Goal: Task Accomplishment & Management: Complete application form

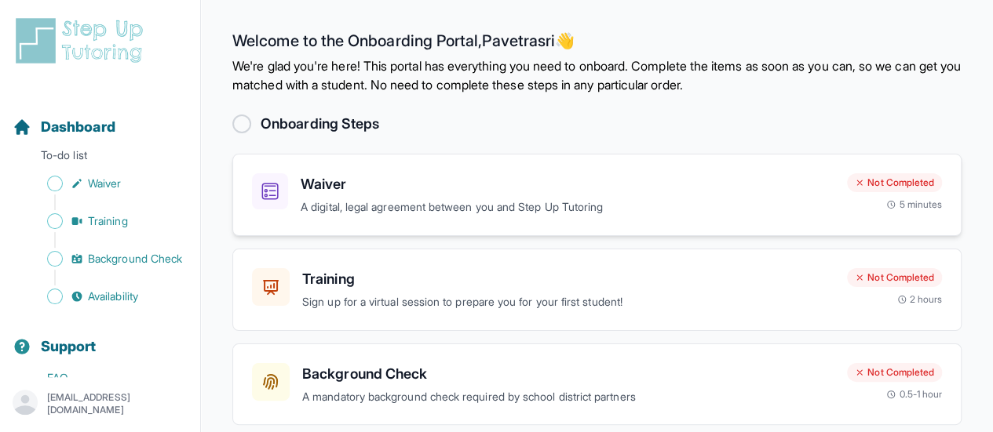
click at [308, 185] on h3 "Waiver" at bounding box center [568, 184] width 534 height 22
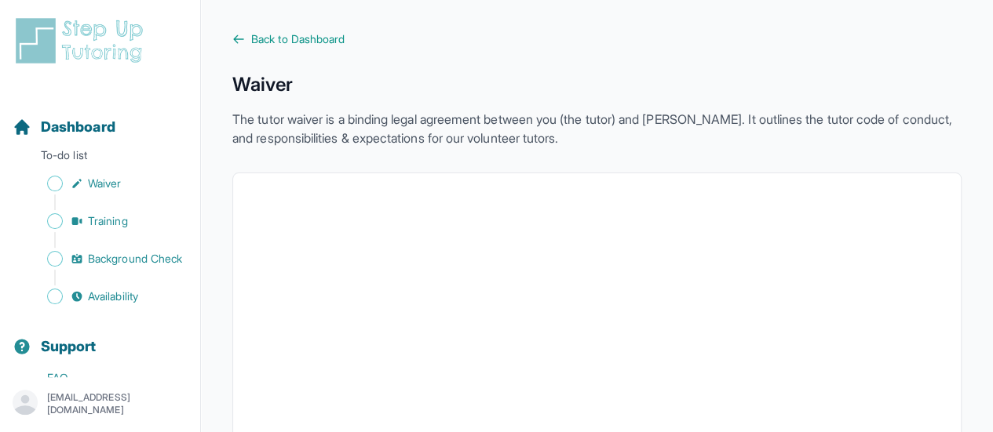
click at [240, 37] on icon at bounding box center [238, 39] width 13 height 13
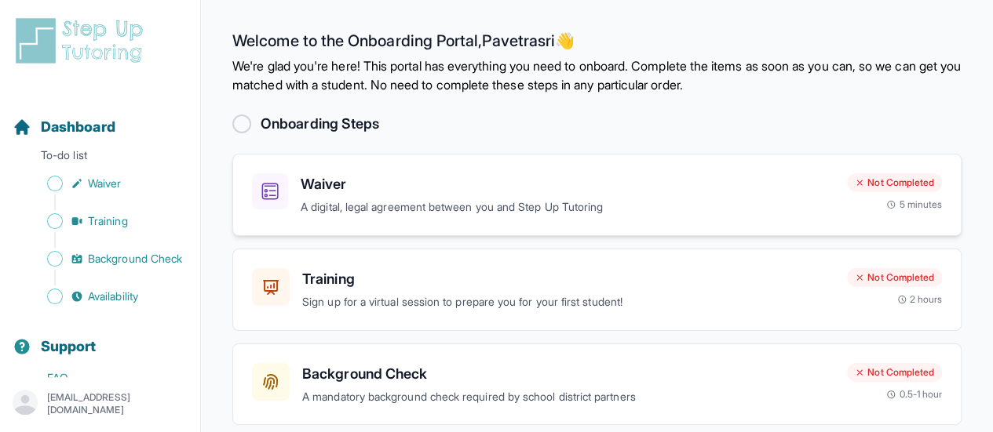
click at [336, 199] on p "A digital, legal agreement between you and Step Up Tutoring" at bounding box center [568, 208] width 534 height 18
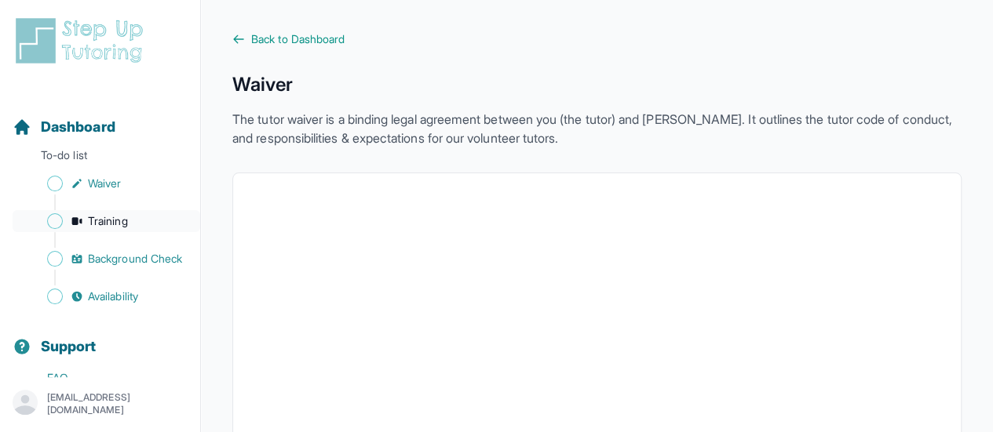
click at [114, 227] on span "Training" at bounding box center [108, 221] width 40 height 16
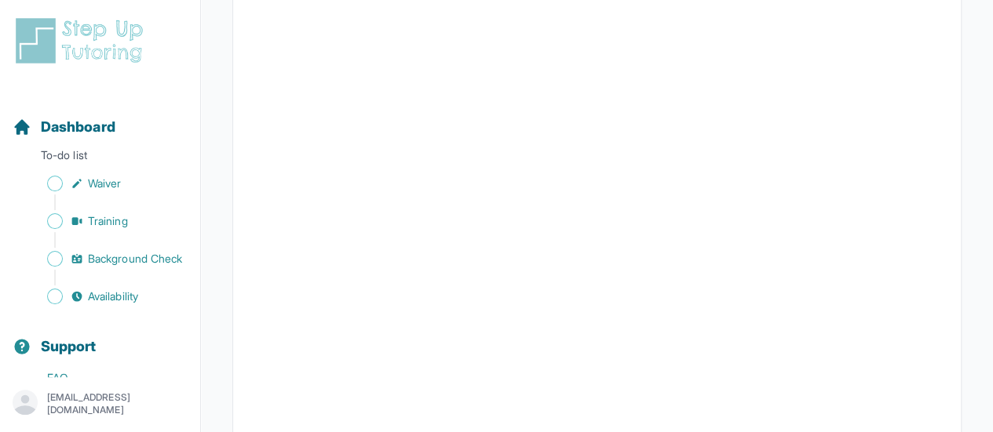
scroll to position [314, 0]
click at [104, 265] on span "Background Check" at bounding box center [135, 259] width 94 height 16
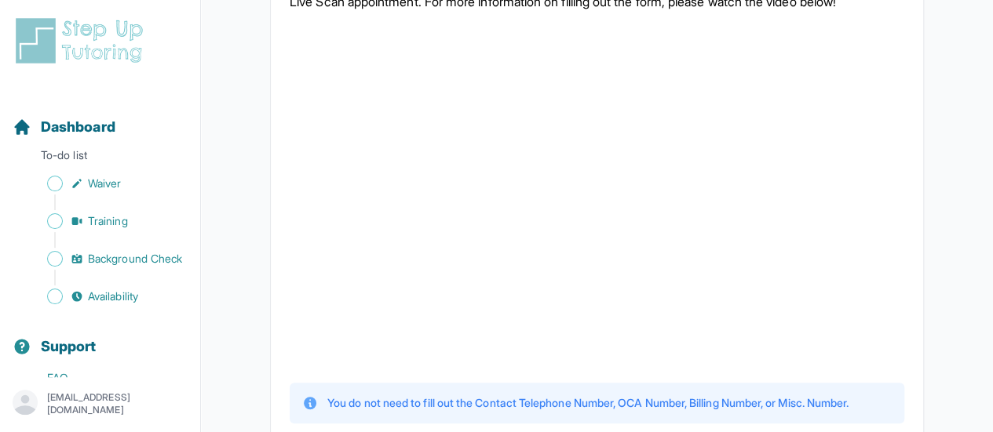
scroll to position [403, 0]
